Goal: Find specific page/section: Find specific page/section

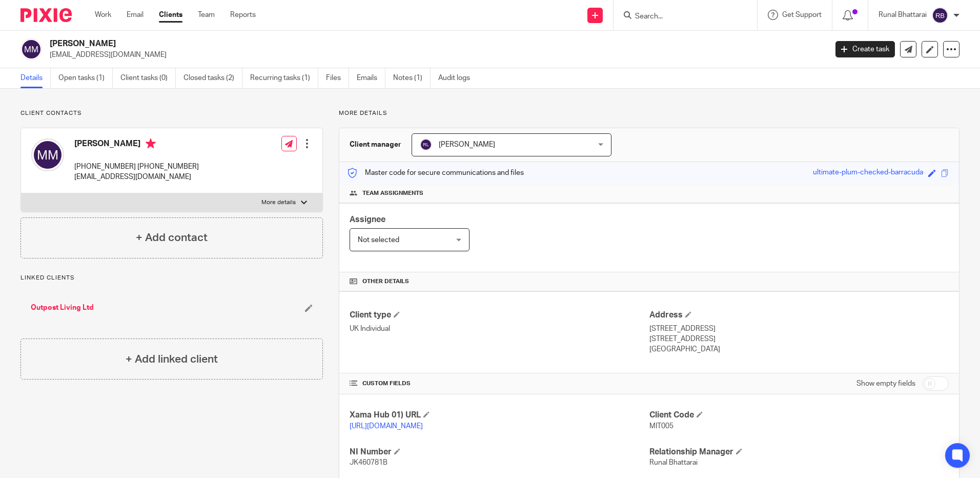
click at [519, 101] on div "Client contacts [PERSON_NAME] [PHONE_NUMBER] [PHONE_NUMBER] [EMAIL_ADDRESS][DOM…" at bounding box center [490, 352] width 980 height 526
click at [329, 155] on div "More details Client manager [PERSON_NAME] [PERSON_NAME] [PERSON_NAME] [PERSON_N…" at bounding box center [641, 351] width 637 height 485
click at [327, 156] on div "More details Client manager [PERSON_NAME] [PERSON_NAME] [PERSON_NAME] [PERSON_N…" at bounding box center [641, 351] width 637 height 485
click at [329, 156] on div "More details Client manager [PERSON_NAME] [PERSON_NAME] [PERSON_NAME] [PERSON_N…" at bounding box center [641, 351] width 637 height 485
click at [332, 197] on div "More details Client manager [PERSON_NAME] [PERSON_NAME] [PERSON_NAME] [PERSON_N…" at bounding box center [641, 351] width 637 height 485
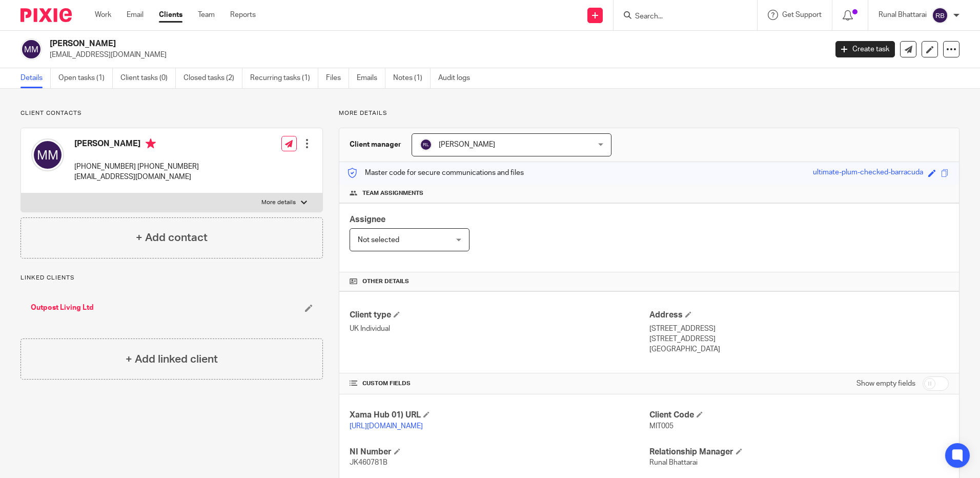
click at [334, 198] on div "More details Client manager [PERSON_NAME] [PERSON_NAME] [PERSON_NAME] [PERSON_N…" at bounding box center [641, 351] width 637 height 485
click at [324, 199] on div "More details Client manager Ridam Lakhotia Ridam Lakhotia Aarshika Awale Aayush…" at bounding box center [641, 351] width 637 height 485
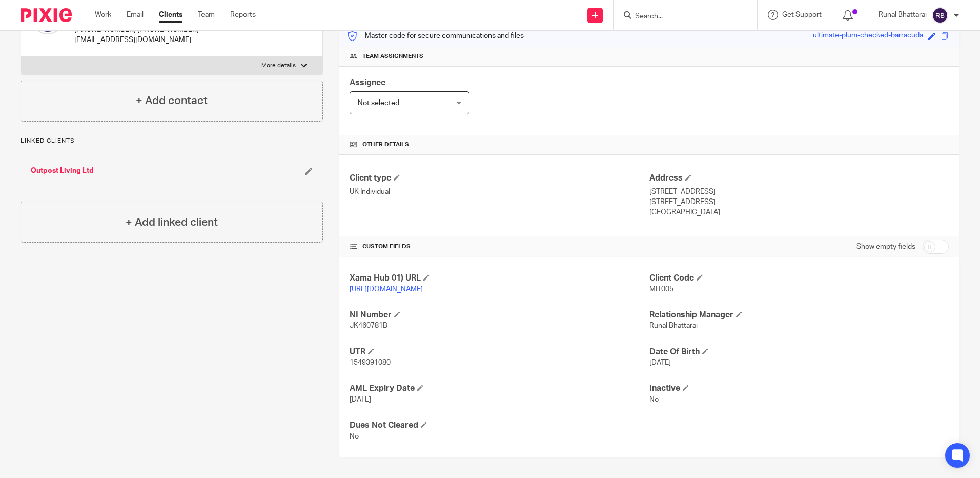
scroll to position [147, 0]
click at [325, 208] on div "More details Client manager Ridam Lakhotia Ridam Lakhotia Aarshika Awale Aayush…" at bounding box center [641, 214] width 637 height 485
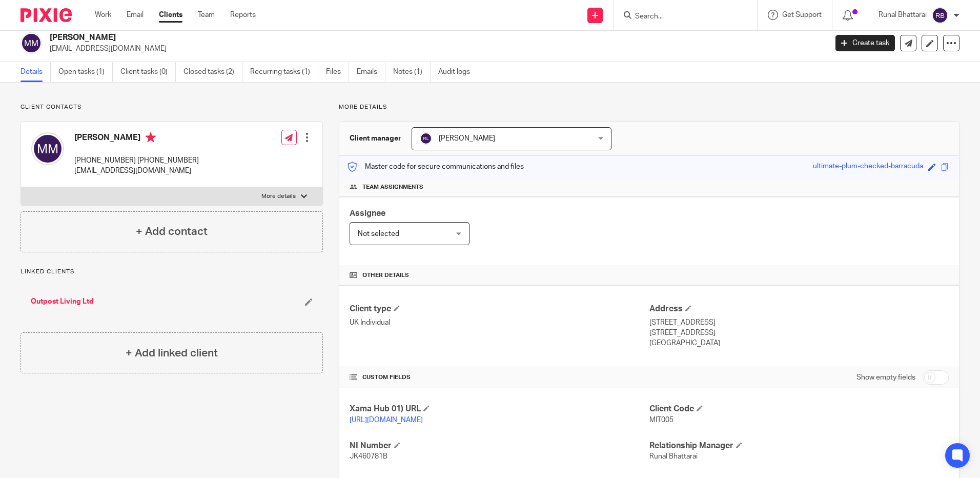
scroll to position [0, 0]
